Goal: Obtain resource: Download file/media

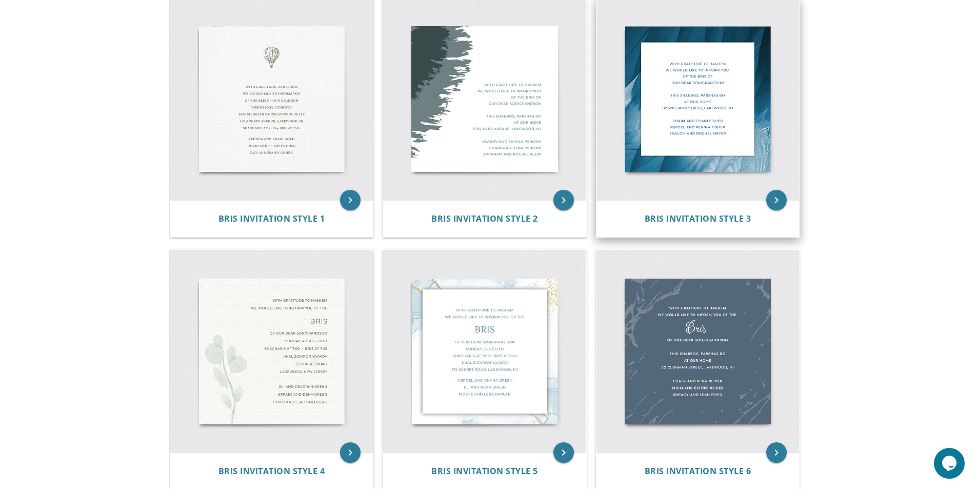
click at [676, 130] on img at bounding box center [697, 98] width 203 height 203
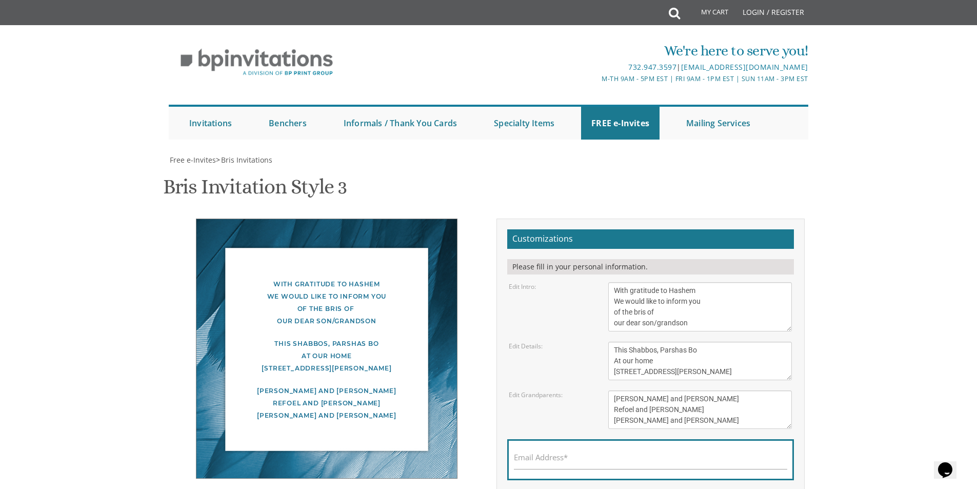
scroll to position [123, 0]
click at [631, 342] on textarea "This Shabbos, Parshas Bo At our home [STREET_ADDRESS][PERSON_NAME]" at bounding box center [700, 361] width 184 height 38
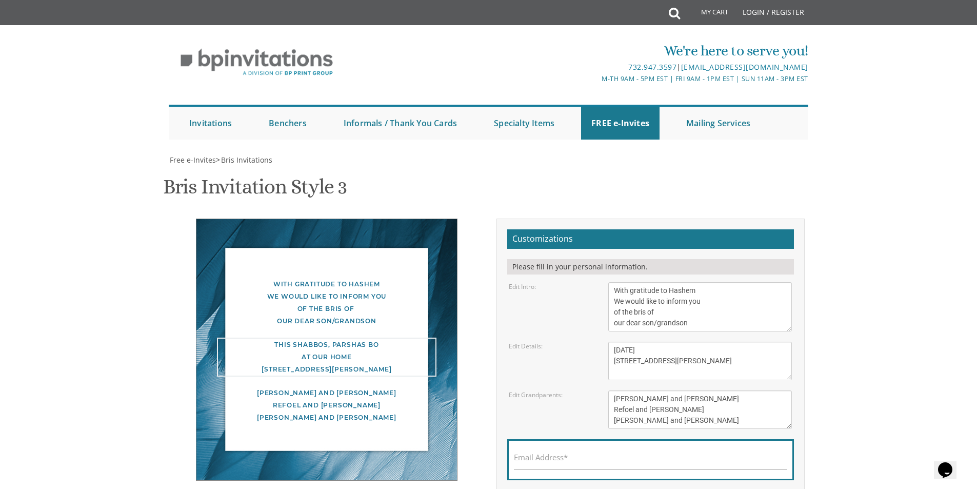
click at [640, 342] on textarea "This Shabbos, Parshas Bo At our home [STREET_ADDRESS][PERSON_NAME]" at bounding box center [700, 361] width 184 height 38
click at [727, 342] on textarea "This Shabbos, Parshas Bo At our home [STREET_ADDRESS][PERSON_NAME]" at bounding box center [700, 361] width 184 height 38
click at [729, 342] on textarea "This Shabbos, Parshas Bo At our home [STREET_ADDRESS][PERSON_NAME]" at bounding box center [700, 361] width 184 height 38
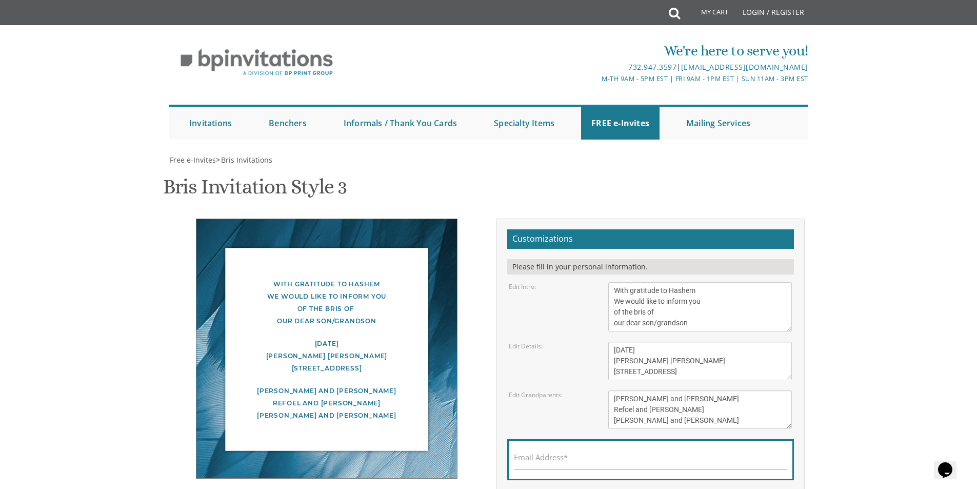
click at [631, 342] on textarea "This Shabbos, Parshas Bo At our home [STREET_ADDRESS][PERSON_NAME]" at bounding box center [700, 361] width 184 height 38
type textarea "[DATE] [PERSON_NAME] [PERSON_NAME] [STREET_ADDRESS] סליחות 8:00 ברית 9:20"
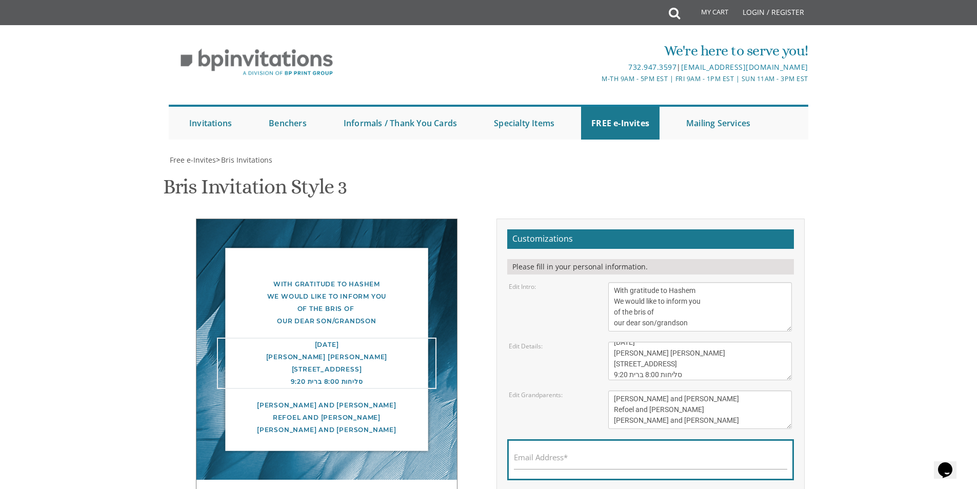
scroll to position [11, 0]
drag, startPoint x: 684, startPoint y: 251, endPoint x: 657, endPoint y: 250, distance: 26.7
click at [657, 342] on textarea "This Shabbos, Parshas Bo At our home [STREET_ADDRESS][PERSON_NAME]" at bounding box center [700, 361] width 184 height 38
click at [838, 270] on body "My Cart Total: View Cart Item(s) Submit My Cart Total: View Cart Item(s) Login …" at bounding box center [488, 405] width 977 height 810
click at [668, 390] on textarea "[PERSON_NAME] and [PERSON_NAME] Refoel and [PERSON_NAME] [PERSON_NAME] and [PER…" at bounding box center [700, 409] width 184 height 38
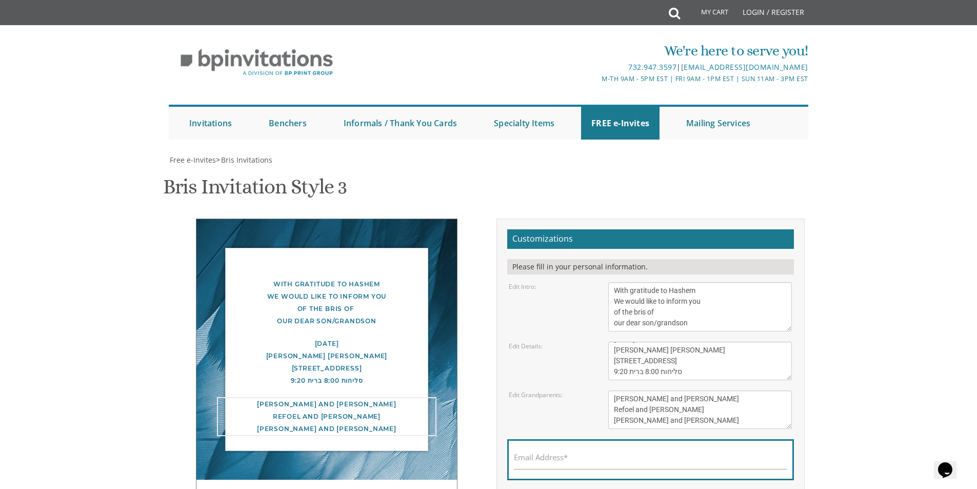
click at [668, 390] on textarea "[PERSON_NAME] and [PERSON_NAME] Refoel and [PERSON_NAME] [PERSON_NAME] and [PER…" at bounding box center [700, 409] width 184 height 38
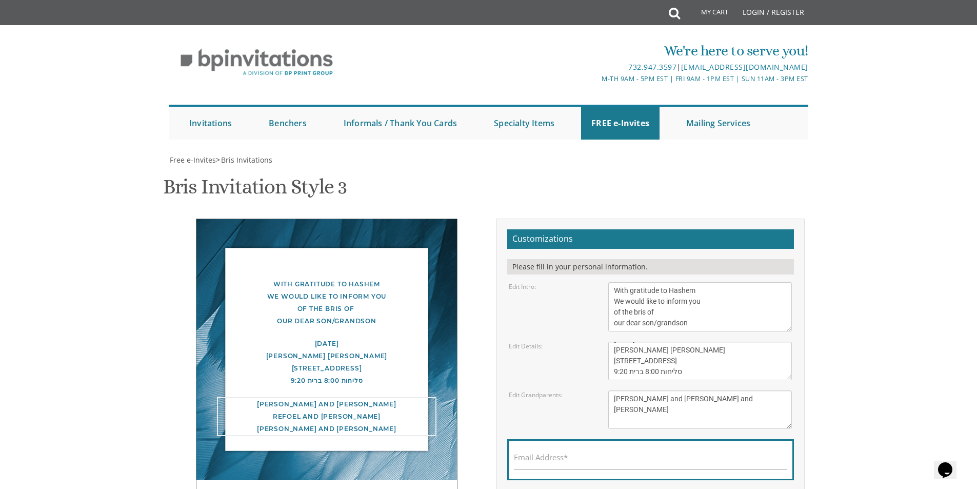
drag, startPoint x: 777, startPoint y: 280, endPoint x: 691, endPoint y: 276, distance: 85.7
click at [691, 390] on textarea "[PERSON_NAME] and [PERSON_NAME] Refoel and [PERSON_NAME] [PERSON_NAME] and [PER…" at bounding box center [700, 409] width 184 height 38
type textarea "[PERSON_NAME] and [PERSON_NAME] [PERSON_NAME] and [PERSON_NAME] [PERSON_NAME] a…"
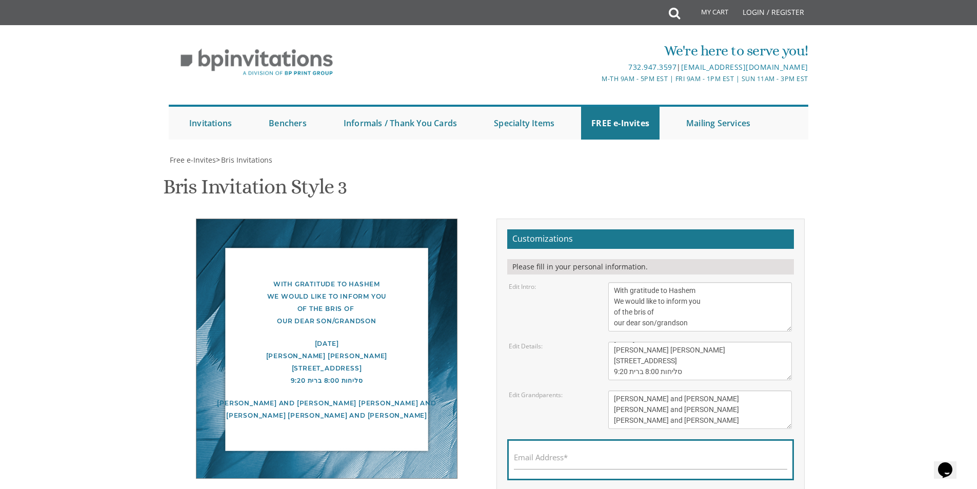
click at [825, 309] on body "My Cart Total: View Cart Item(s) Submit My Cart Total: View Cart Item(s) Login …" at bounding box center [488, 405] width 977 height 810
click at [309, 337] on div "[DATE] [PERSON_NAME] [PERSON_NAME] [STREET_ADDRESS] סליחות 8:00 ברית 9:20" at bounding box center [326, 361] width 219 height 49
drag, startPoint x: 646, startPoint y: 251, endPoint x: 628, endPoint y: 252, distance: 18.0
click at [628, 342] on textarea "This Shabbos, Parshas Bo At our home [STREET_ADDRESS][PERSON_NAME]" at bounding box center [700, 361] width 184 height 38
click at [647, 342] on textarea "This Shabbos, Parshas Bo At our home [STREET_ADDRESS][PERSON_NAME]" at bounding box center [700, 361] width 184 height 38
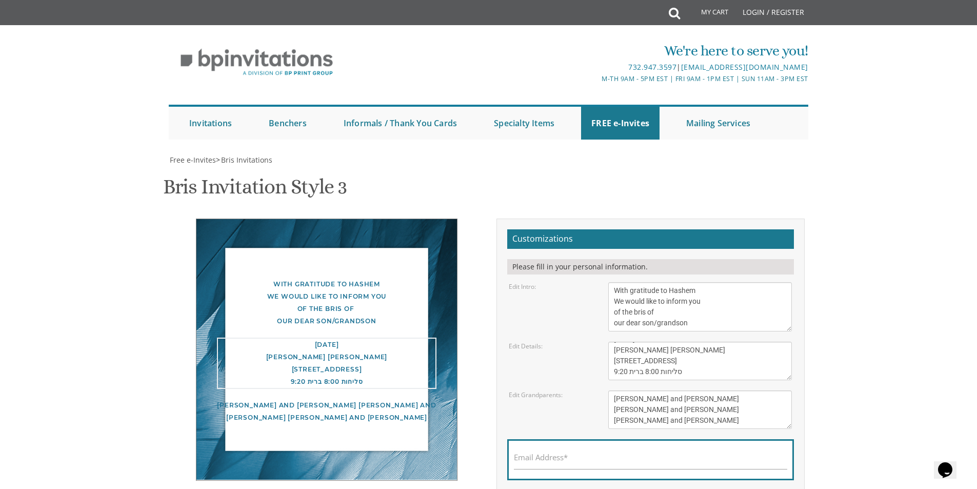
drag, startPoint x: 609, startPoint y: 250, endPoint x: 639, endPoint y: 245, distance: 30.1
click at [639, 342] on textarea "This Shabbos, Parshas Bo At our home [STREET_ADDRESS][PERSON_NAME]" at bounding box center [700, 361] width 184 height 38
drag, startPoint x: 644, startPoint y: 251, endPoint x: 623, endPoint y: 249, distance: 20.6
click at [623, 342] on textarea "This Shabbos, Parshas Bo At our home [STREET_ADDRESS][PERSON_NAME]" at bounding box center [700, 361] width 184 height 38
click at [665, 342] on textarea "This Shabbos, Parshas Bo At our home [STREET_ADDRESS][PERSON_NAME]" at bounding box center [700, 361] width 184 height 38
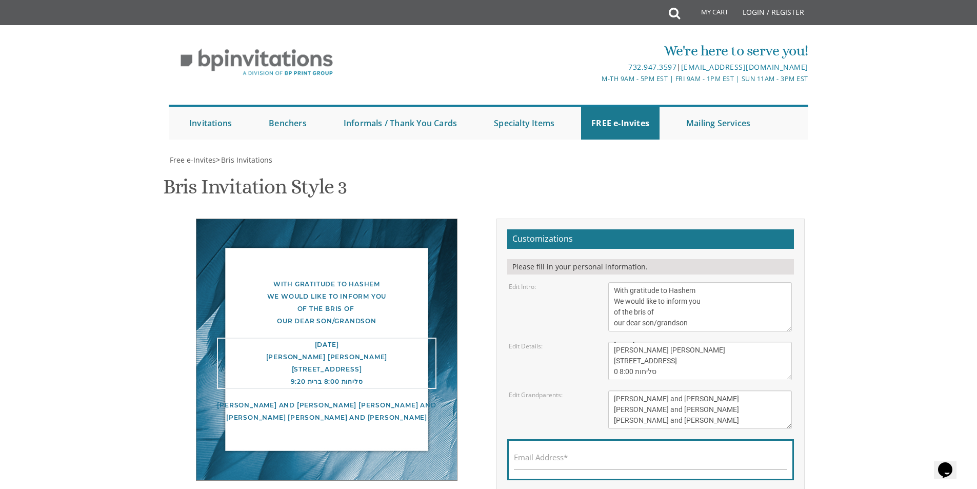
paste textarea "ברית 9:2"
click at [618, 342] on textarea "This Shabbos, Parshas Bo At our home [STREET_ADDRESS][PERSON_NAME]" at bounding box center [700, 361] width 184 height 38
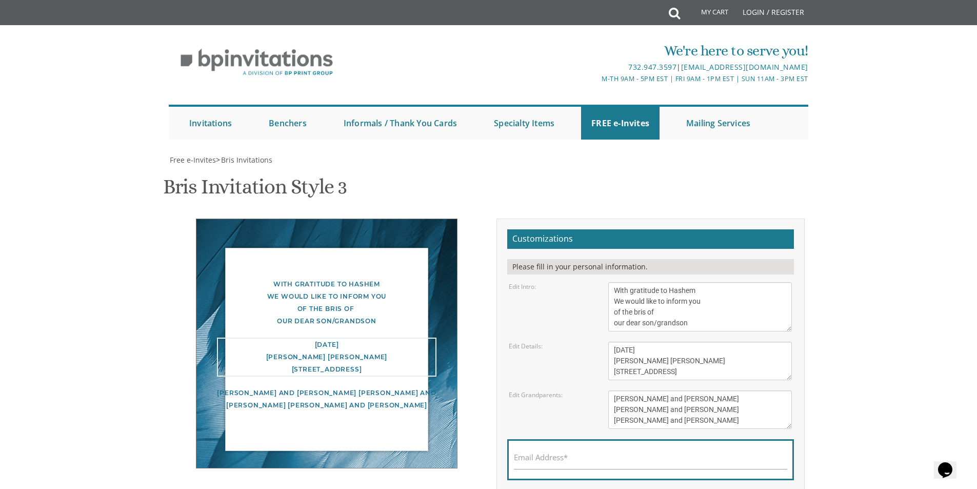
click at [627, 342] on textarea "This Shabbos, Parshas Bo At our home [STREET_ADDRESS][PERSON_NAME]" at bounding box center [700, 361] width 184 height 38
type textarea "[DATE] [PERSON_NAME] [PERSON_NAME] [STREET_ADDRESS][GEOGRAPHIC_DATA] 9:20 סליחו…"
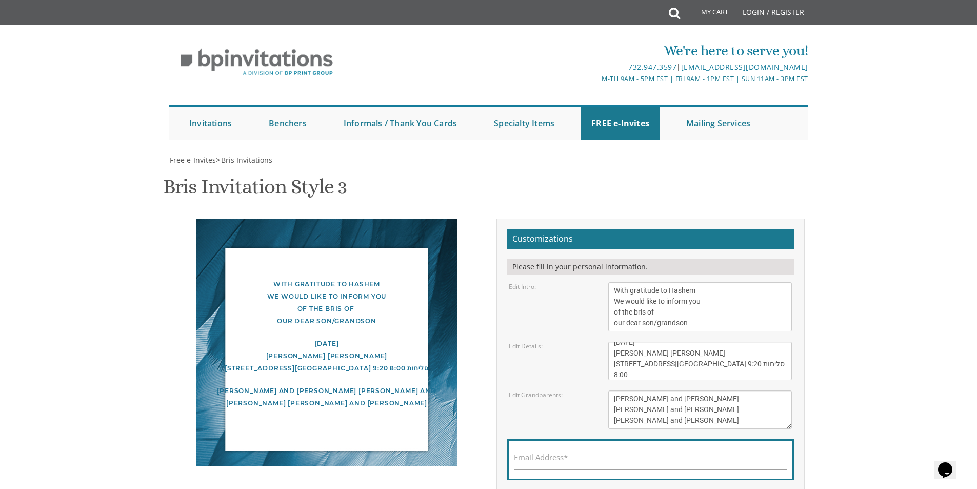
click at [904, 335] on body "My Cart Total: View Cart Item(s) Submit My Cart Total: View Cart Item(s) Login …" at bounding box center [488, 405] width 977 height 810
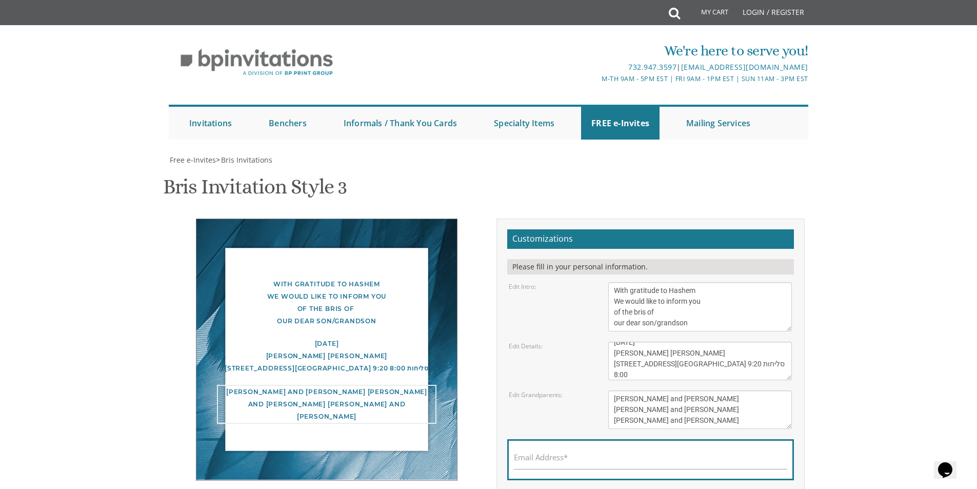
scroll to position [0, 0]
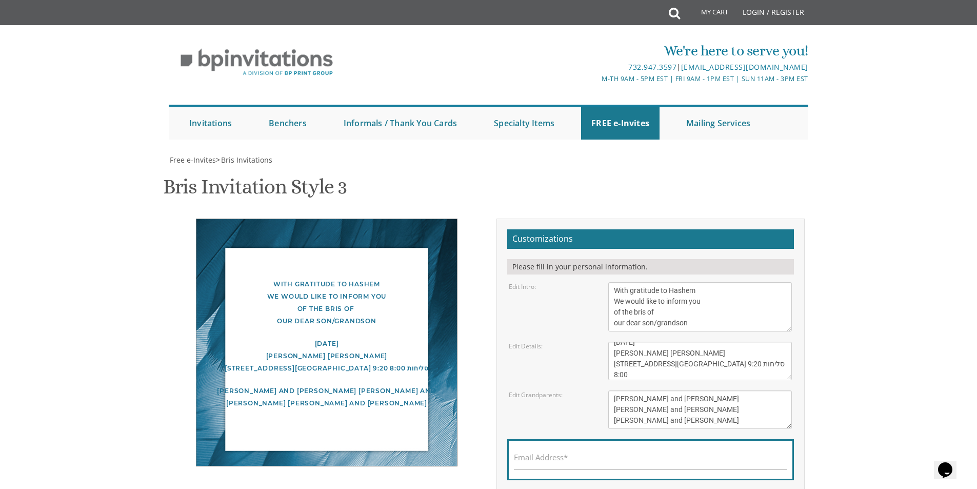
click at [828, 269] on body "My Cart Total: View Cart Item(s) Submit My Cart Total: View Cart Item(s) Login …" at bounding box center [488, 405] width 977 height 810
click at [641, 439] on div "Email Address*" at bounding box center [650, 459] width 287 height 41
click at [639, 456] on input "Email Address*" at bounding box center [650, 462] width 273 height 13
type input "[EMAIL_ADDRESS][DOMAIN_NAME]"
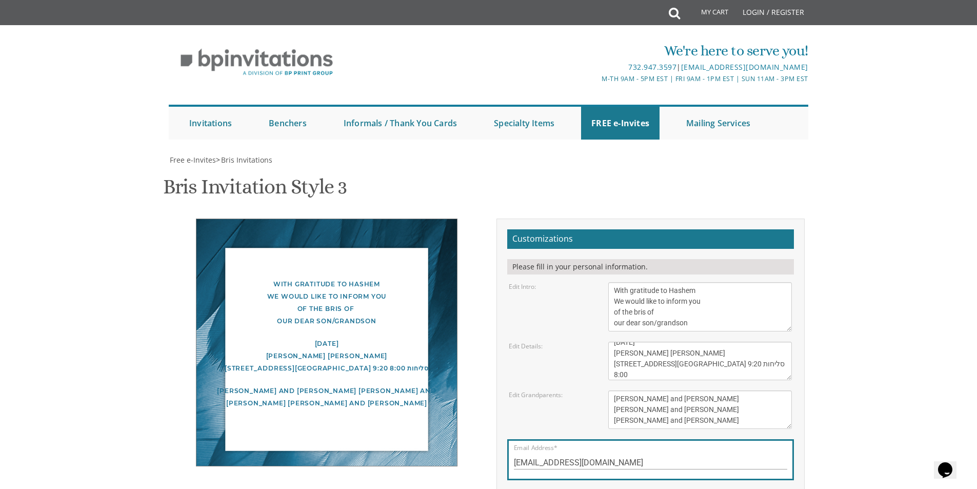
click at [702, 456] on input "[EMAIL_ADDRESS][DOMAIN_NAME]" at bounding box center [650, 462] width 273 height 13
